Goal: Use online tool/utility

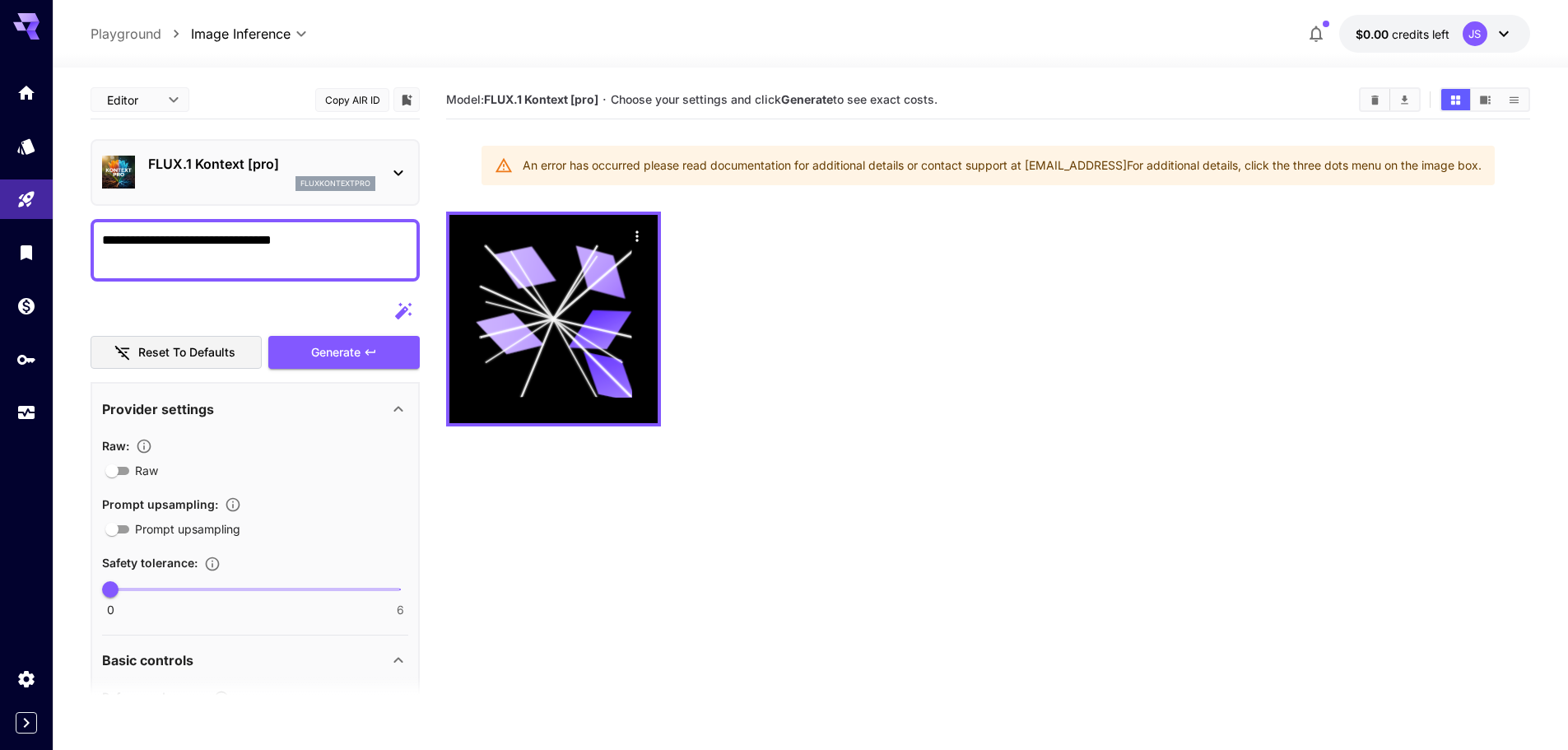
click at [8, 19] on div at bounding box center [26, 19] width 53 height 40
click at [14, 19] on icon at bounding box center [26, 26] width 26 height 26
click at [21, 19] on icon at bounding box center [26, 22] width 26 height 18
drag, startPoint x: 21, startPoint y: 19, endPoint x: 46, endPoint y: 19, distance: 25.0
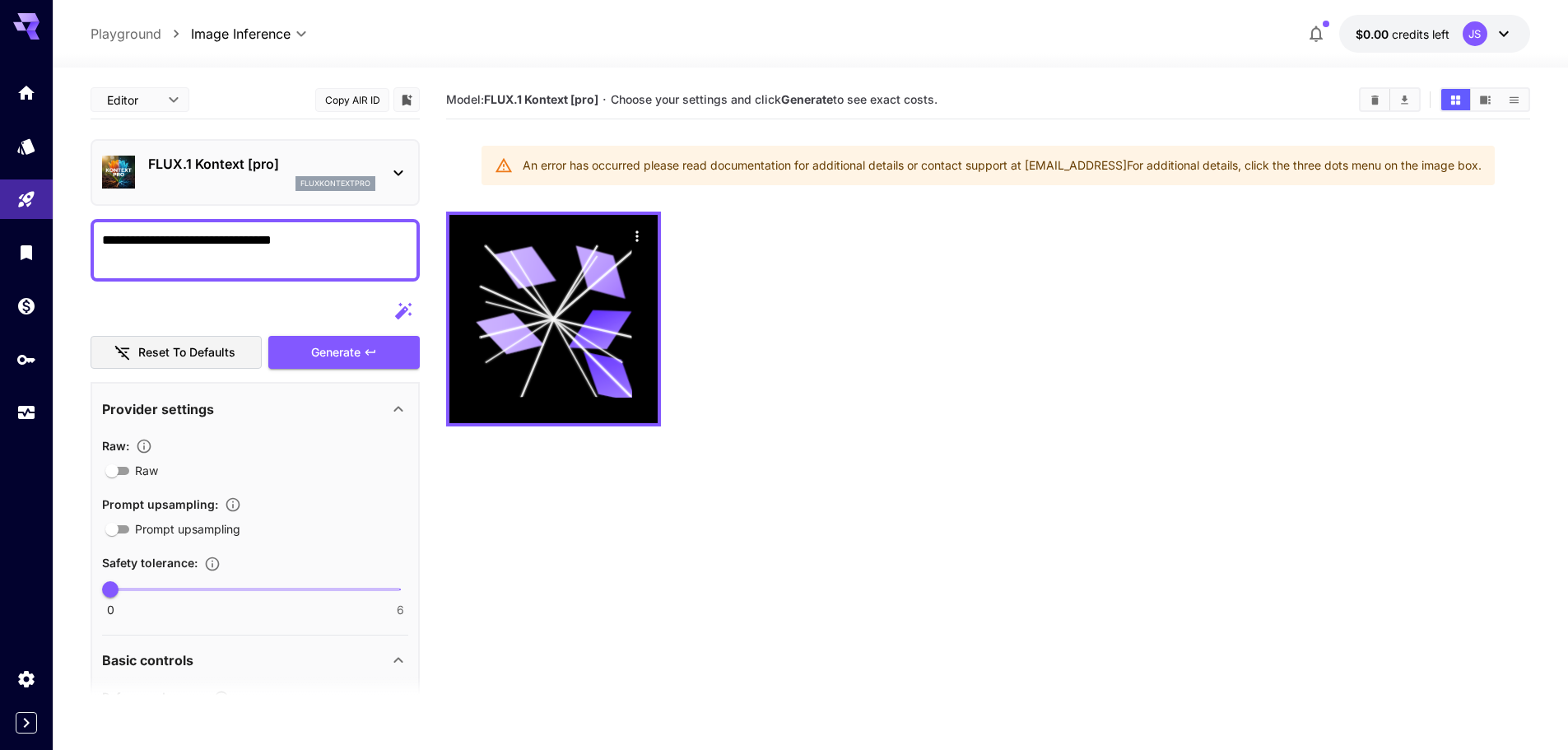
click at [22, 19] on icon at bounding box center [26, 22] width 26 height 18
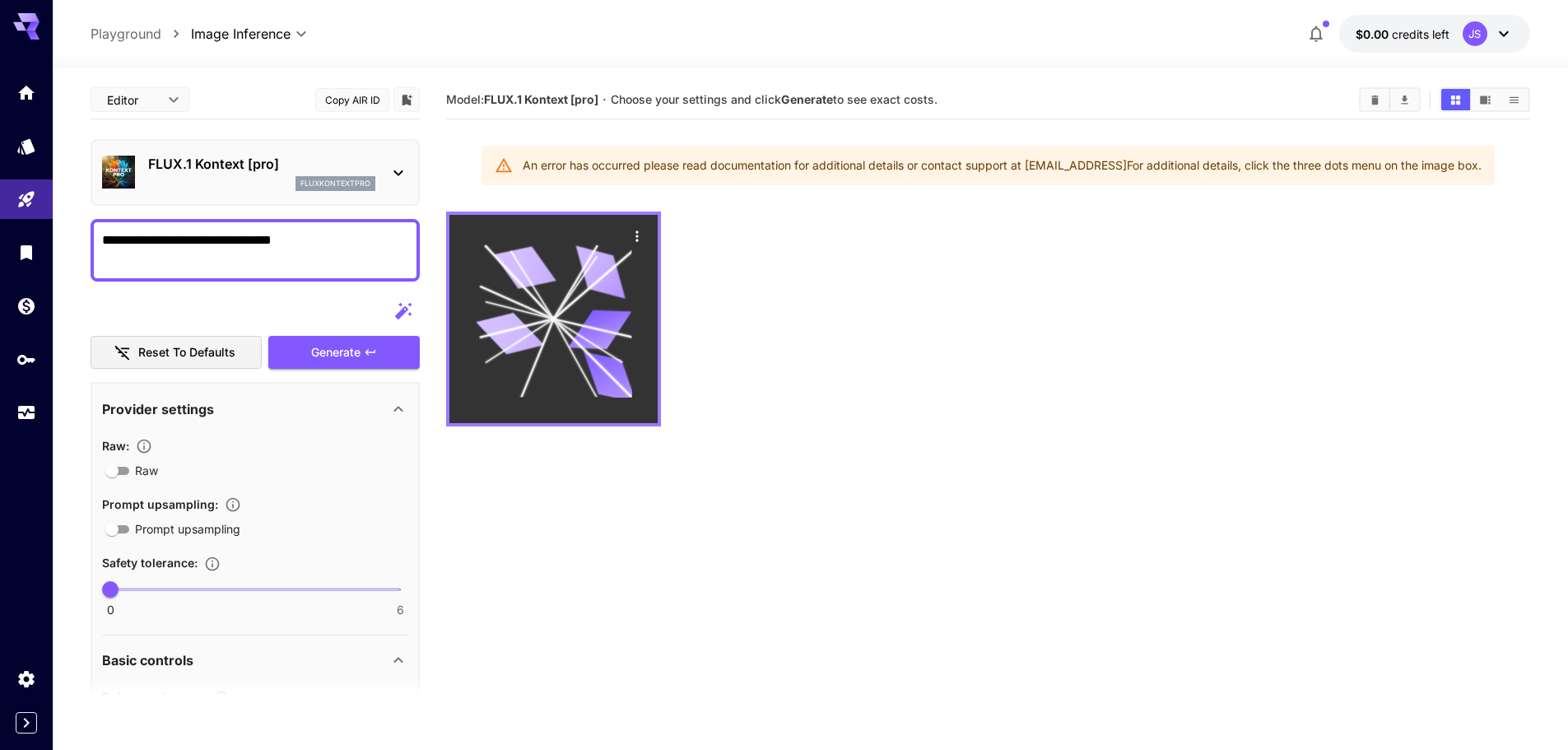
click at [585, 308] on icon at bounding box center [554, 320] width 156 height 157
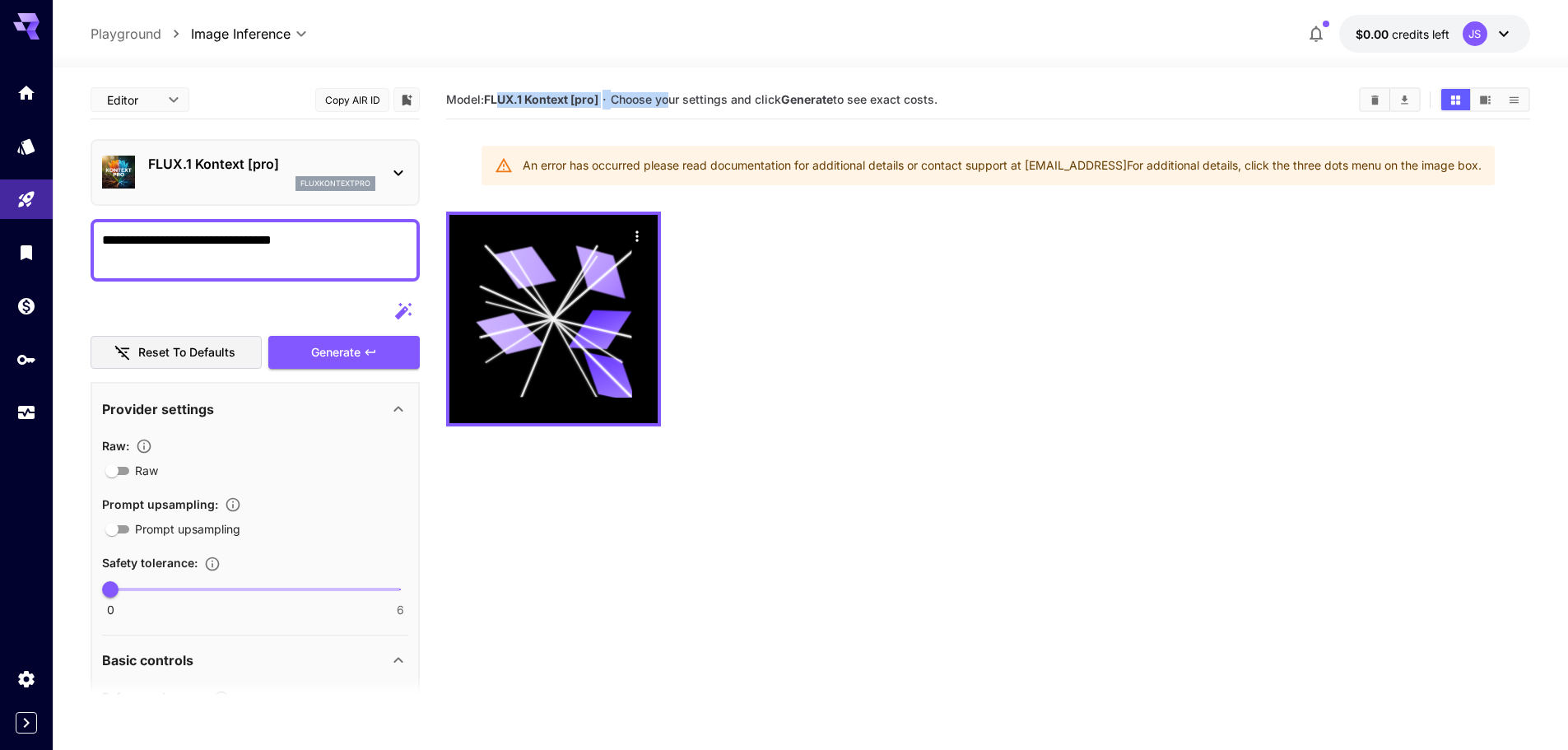
drag, startPoint x: 498, startPoint y: 97, endPoint x: 670, endPoint y: 97, distance: 172.0
click at [670, 97] on section "Model: FLUX.1 Kontext [pro] · Choose your settings and click Generate to see ex…" at bounding box center [895, 99] width 899 height 19
click at [599, 115] on div "Model: FLUX.1 Kontext [pro] · Choose your settings and click Generate to see ex…" at bounding box center [988, 100] width 1084 height 39
click at [367, 96] on button "Copy AIR ID" at bounding box center [352, 100] width 74 height 24
click at [29, 27] on icon at bounding box center [33, 26] width 13 height 9
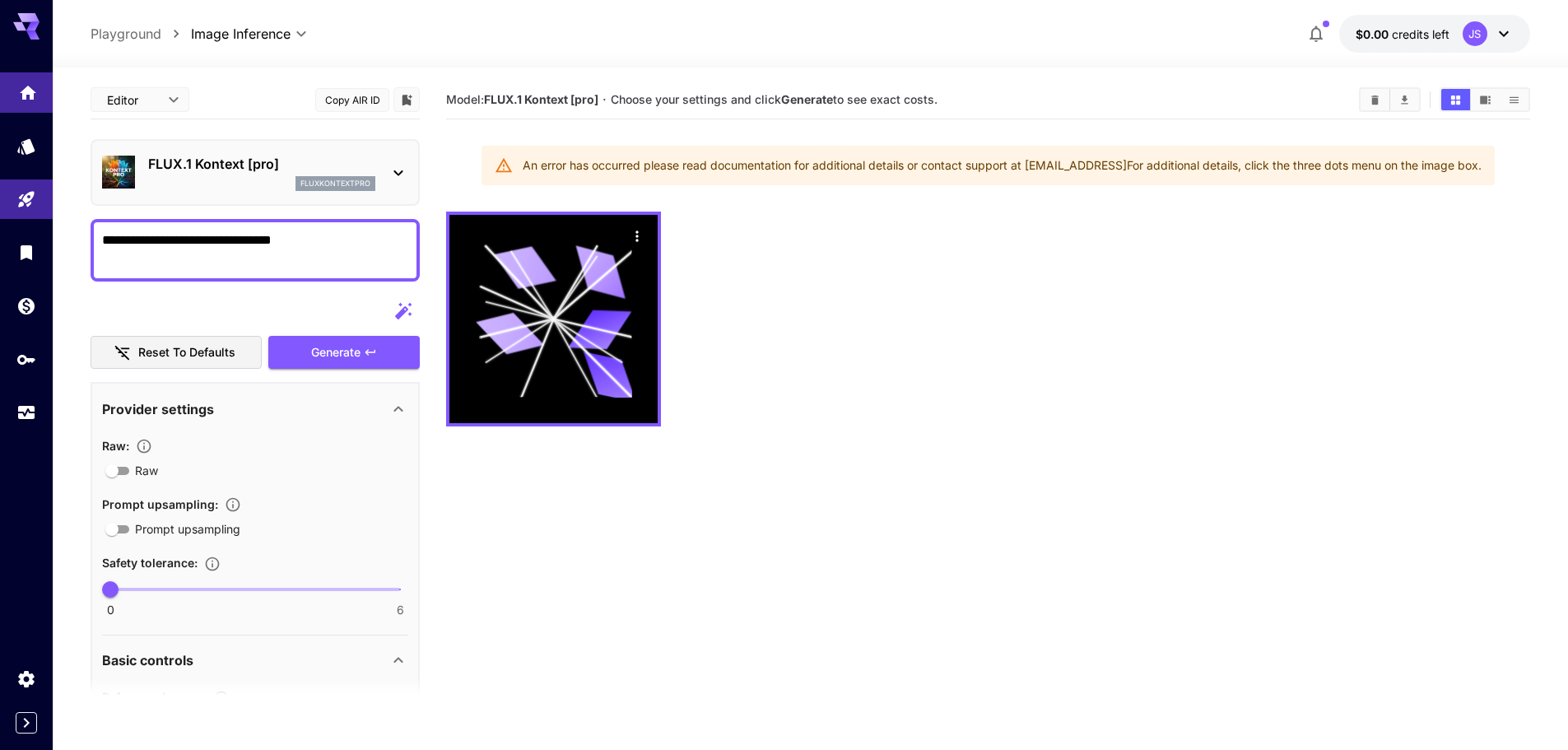
click at [29, 96] on icon "Home" at bounding box center [28, 88] width 19 height 19
